Goal: Use online tool/utility: Use online tool/utility

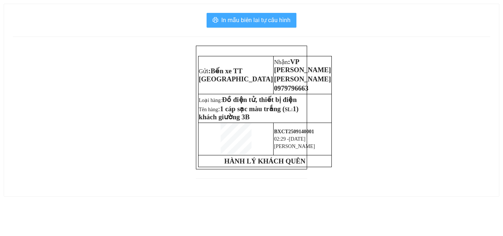
click at [237, 20] on span "In mẫu biên lai tự cấu hình" at bounding box center [255, 19] width 69 height 9
